Goal: Find specific page/section: Find specific page/section

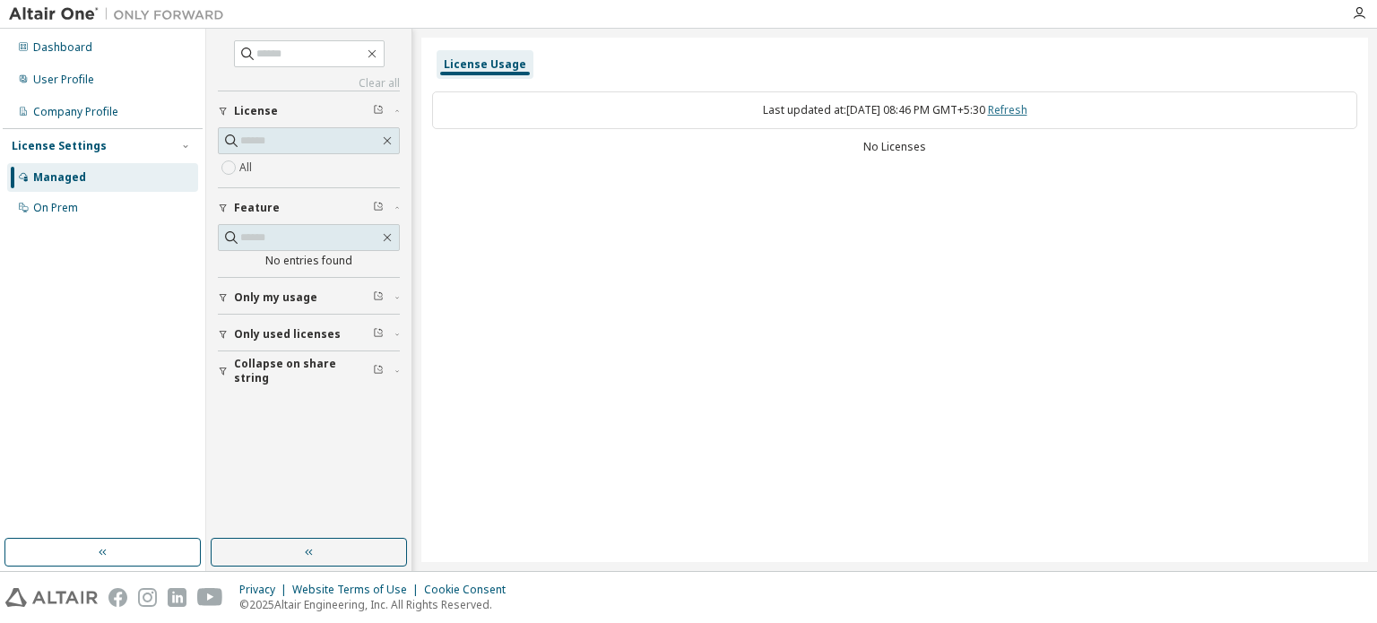
click at [1013, 109] on link "Refresh" at bounding box center [1007, 109] width 39 height 15
click at [86, 52] on div "Dashboard" at bounding box center [62, 47] width 59 height 14
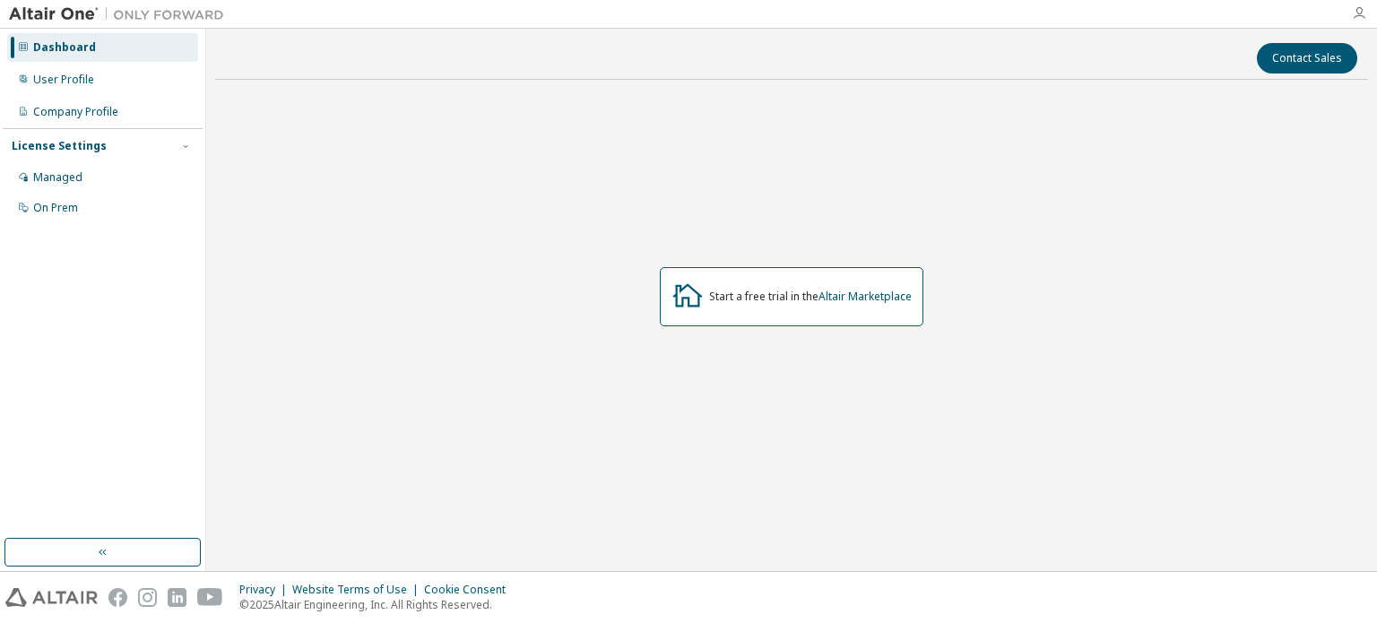
click at [1359, 20] on icon "button" at bounding box center [1359, 13] width 14 height 14
